Goal: Information Seeking & Learning: Learn about a topic

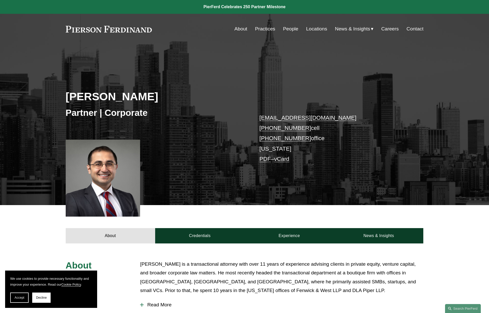
click at [266, 29] on link "Practices" at bounding box center [265, 29] width 20 height 10
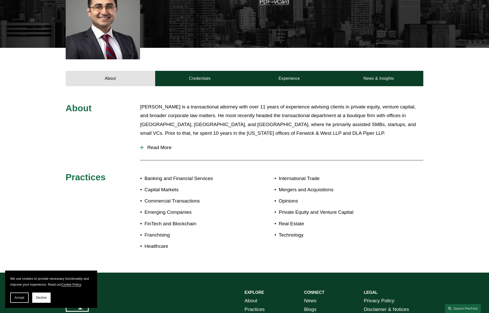
scroll to position [150, 0]
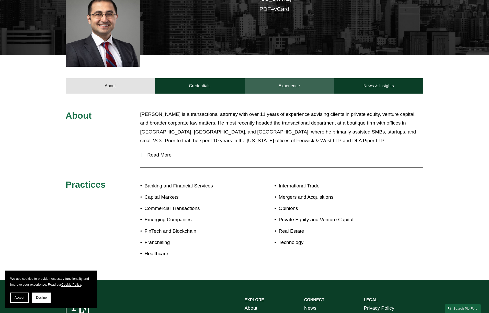
click at [292, 84] on link "Experience" at bounding box center [289, 85] width 89 height 15
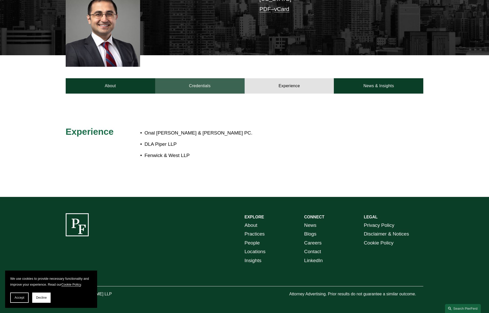
click at [217, 88] on link "Credentials" at bounding box center [199, 85] width 89 height 15
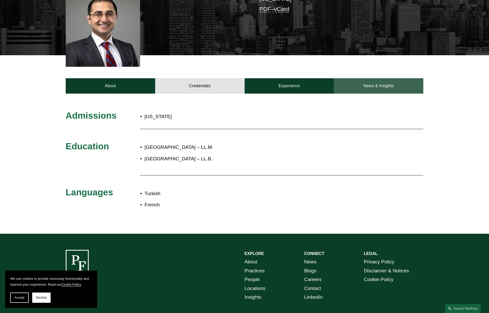
click at [361, 87] on link "News & Insights" at bounding box center [378, 85] width 89 height 15
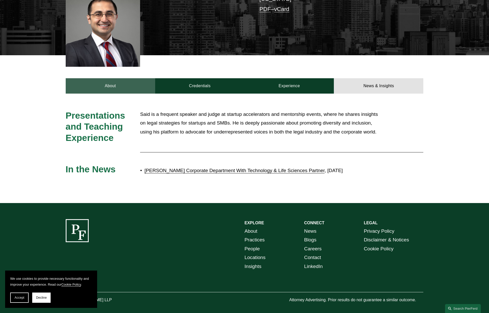
click at [117, 86] on link "About" at bounding box center [110, 85] width 89 height 15
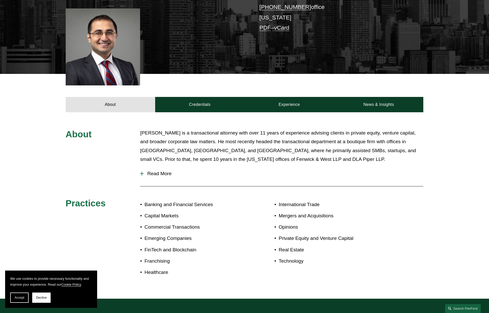
scroll to position [130, 0]
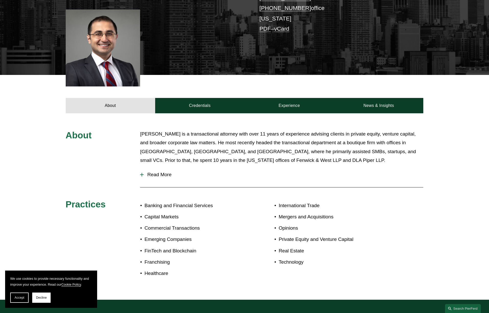
drag, startPoint x: 165, startPoint y: 175, endPoint x: 172, endPoint y: 178, distance: 7.3
click at [165, 175] on span "Read More" at bounding box center [284, 175] width 280 height 6
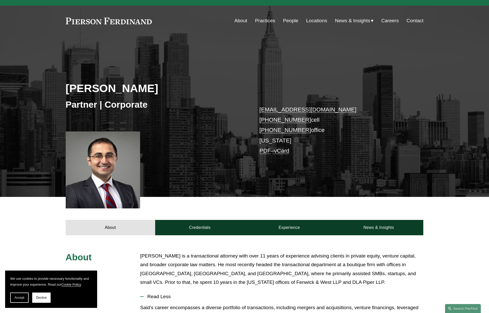
scroll to position [0, 0]
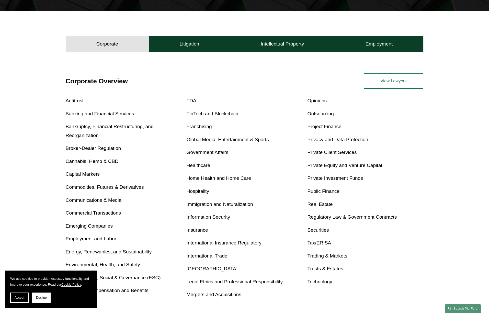
scroll to position [138, 0]
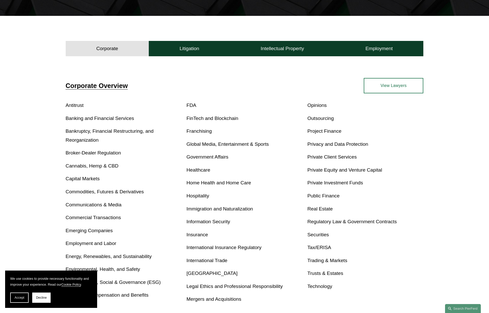
click at [209, 208] on link "Immigration and Naturalization" at bounding box center [220, 208] width 66 height 5
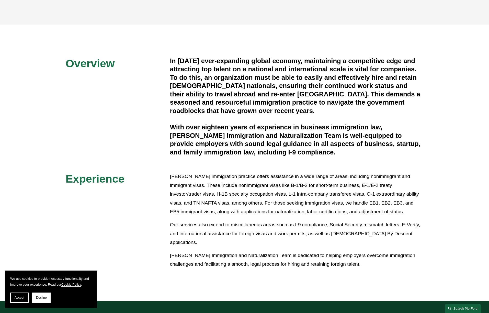
scroll to position [109, 0]
